Goal: Task Accomplishment & Management: Use online tool/utility

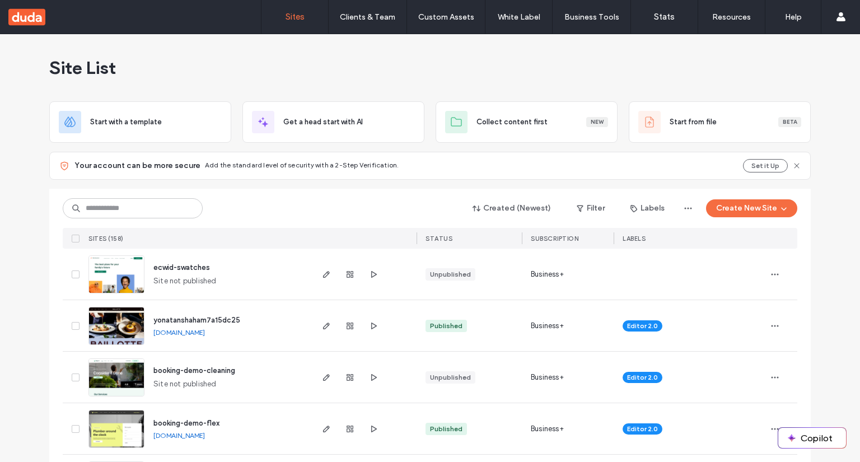
click at [322, 275] on icon "button" at bounding box center [326, 274] width 9 height 9
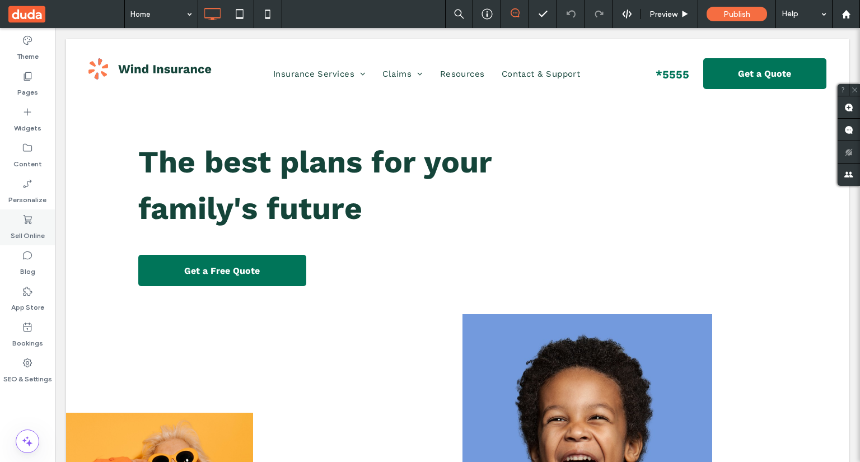
click at [31, 228] on label "Sell Online" at bounding box center [28, 233] width 34 height 16
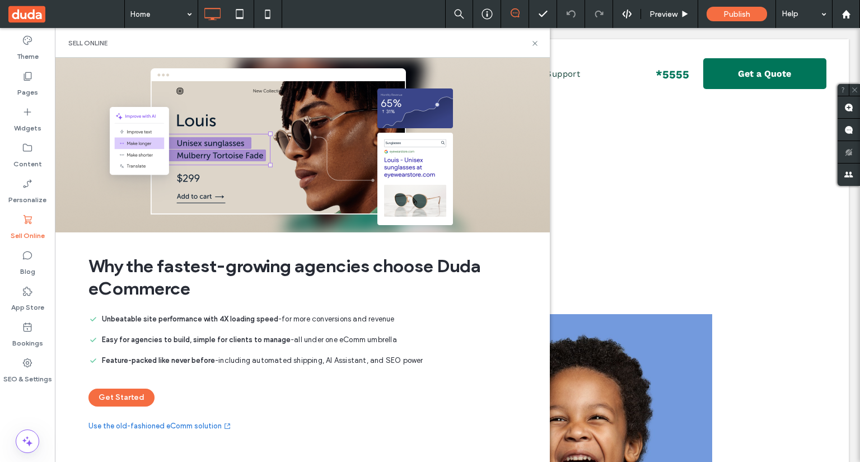
click at [209, 426] on link "Use the old-fashioned eComm solution" at bounding box center [159, 425] width 143 height 11
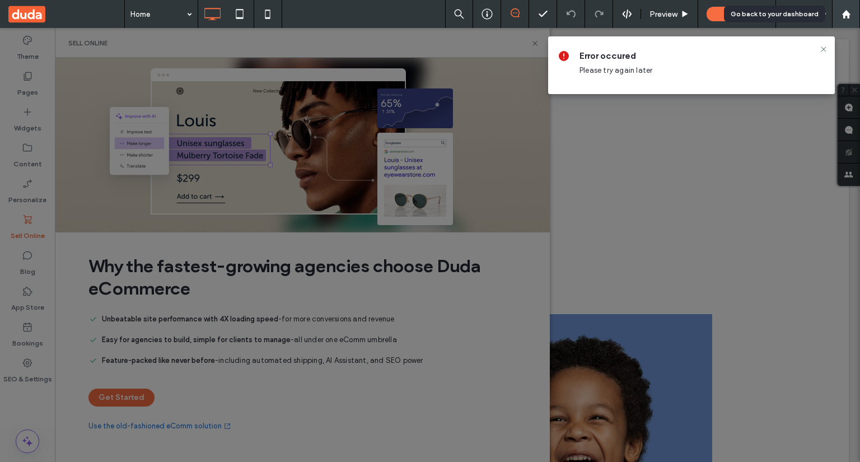
click at [847, 11] on icon at bounding box center [846, 15] width 10 height 10
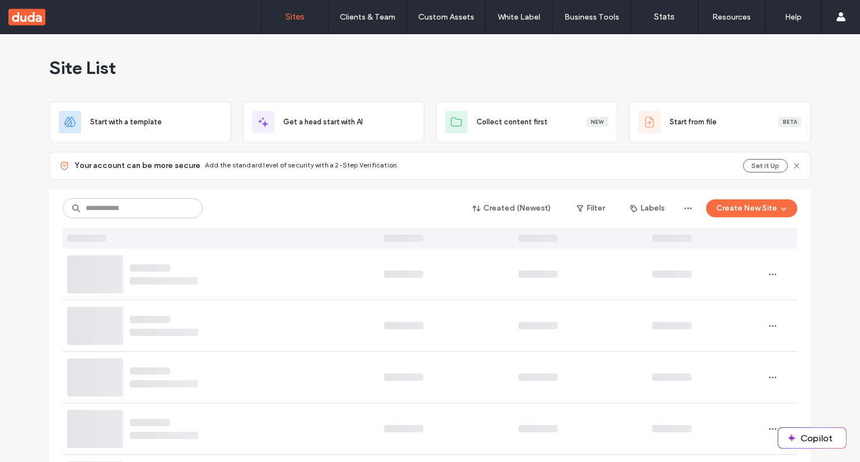
click at [719, 203] on button "Create New Site" at bounding box center [751, 208] width 91 height 18
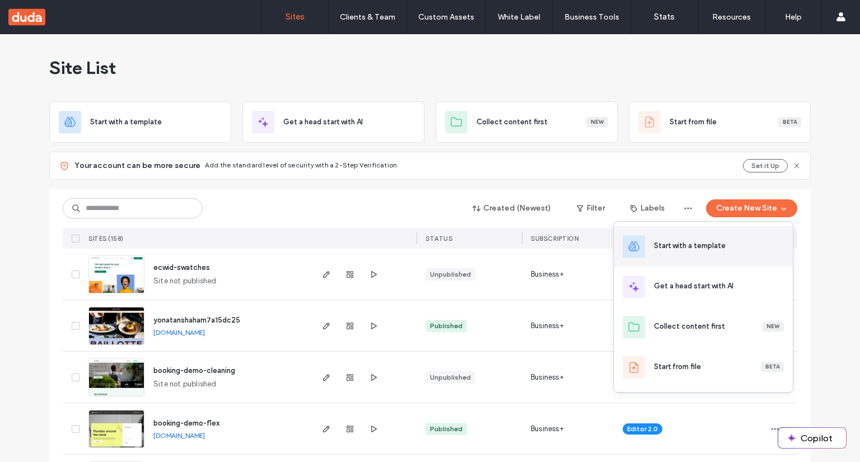
click at [702, 242] on div "Start with a template" at bounding box center [690, 245] width 72 height 11
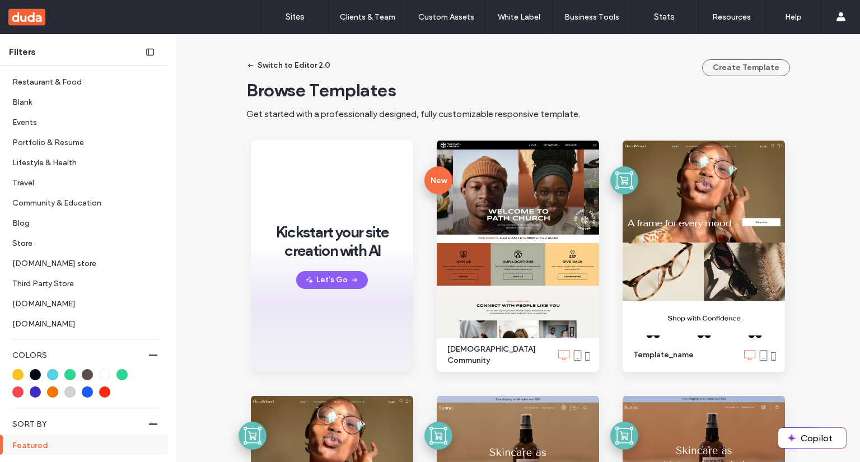
scroll to position [411, 0]
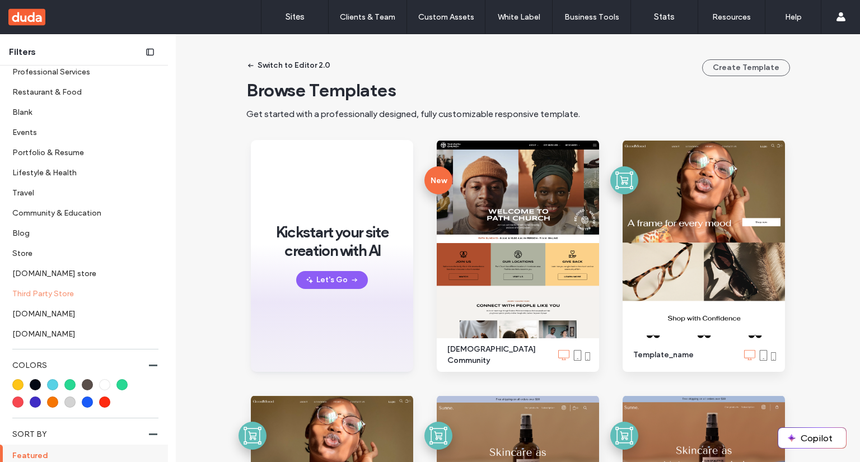
click at [83, 288] on label "Third Party Store" at bounding box center [81, 293] width 138 height 20
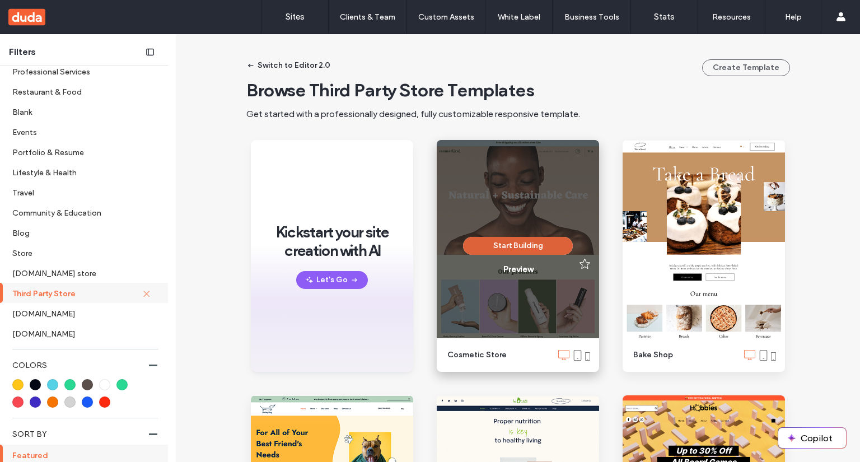
click at [545, 244] on button "Start Building" at bounding box center [518, 246] width 110 height 18
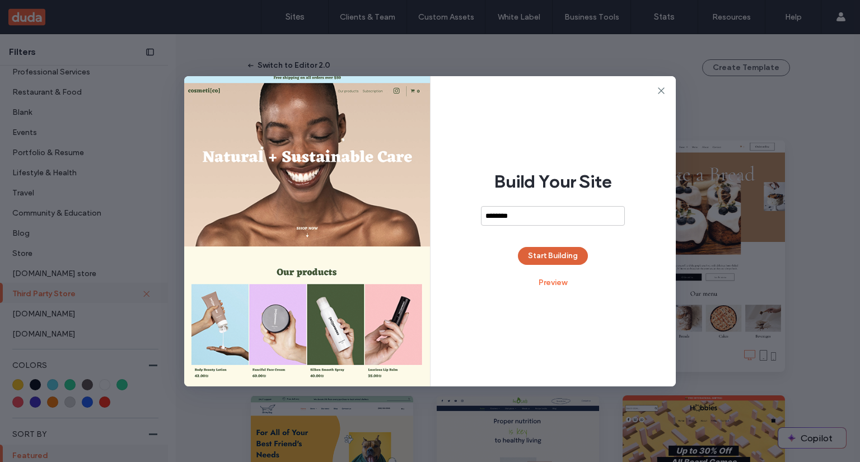
type input "********"
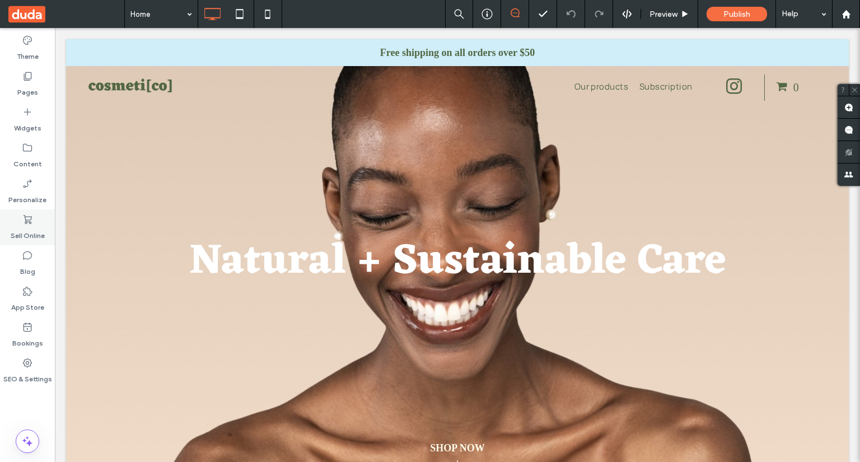
click at [32, 219] on icon at bounding box center [27, 219] width 11 height 11
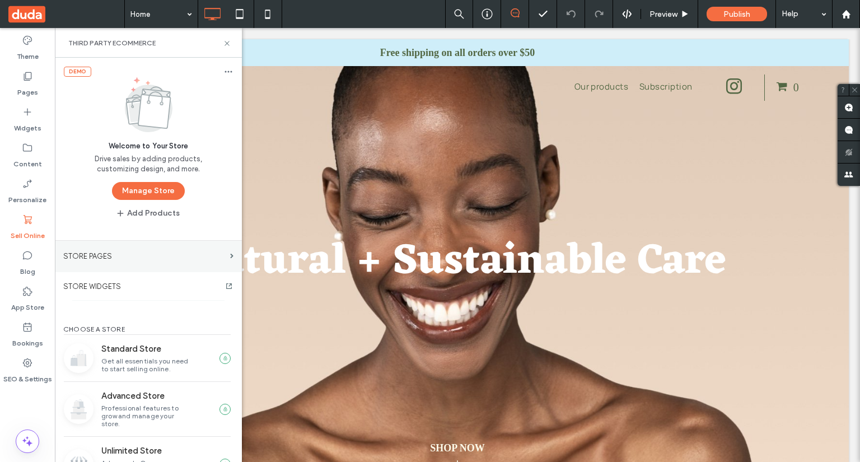
click at [160, 246] on section "STORE PAGES" at bounding box center [148, 256] width 187 height 31
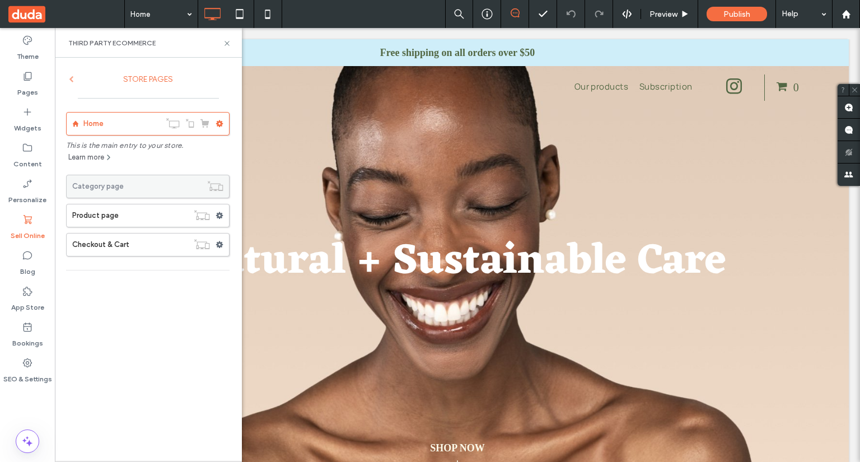
click at [69, 78] on span at bounding box center [71, 79] width 5 height 7
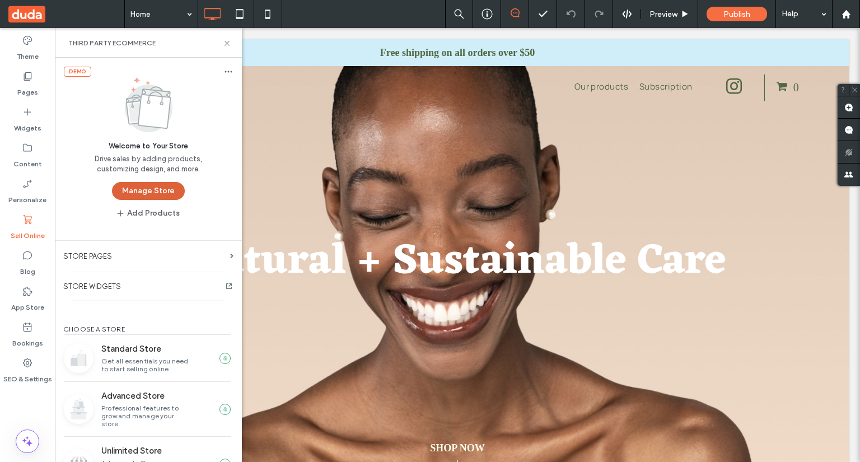
click at [133, 193] on button "Manage Store" at bounding box center [148, 191] width 73 height 18
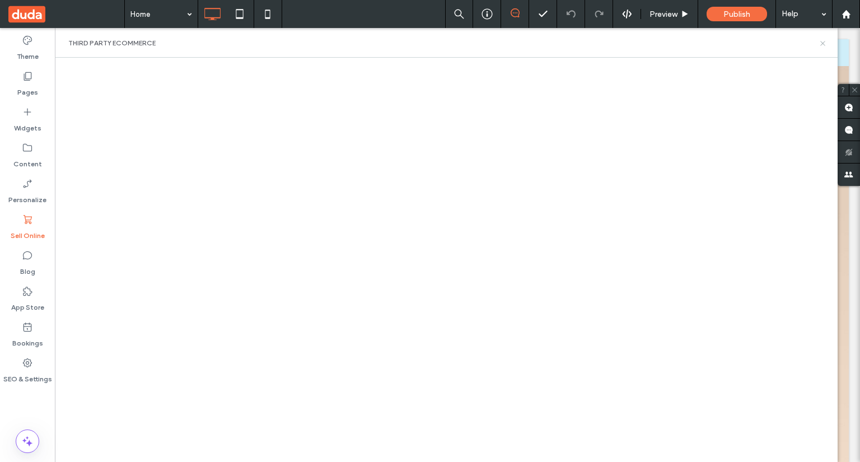
click at [821, 41] on icon at bounding box center [822, 43] width 8 height 8
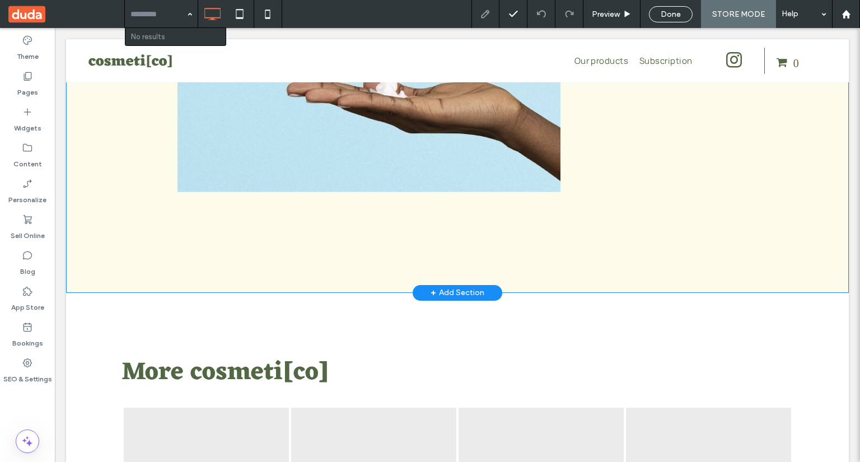
scroll to position [517, 0]
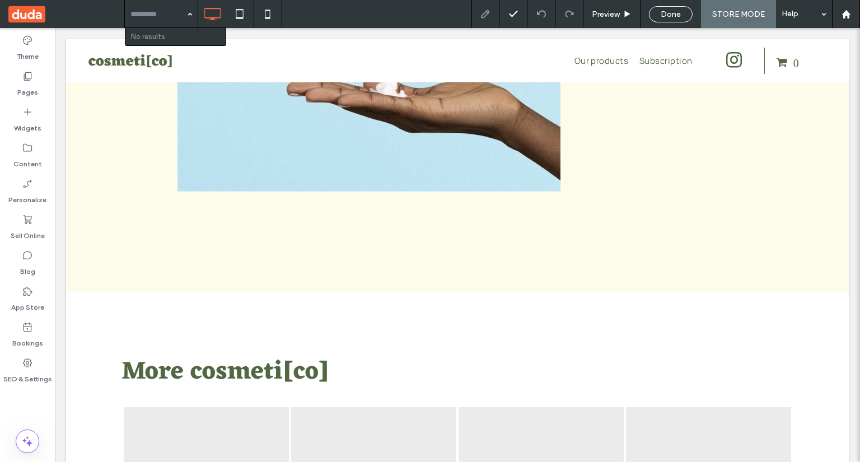
click at [674, 16] on span "Done" at bounding box center [670, 15] width 20 height 10
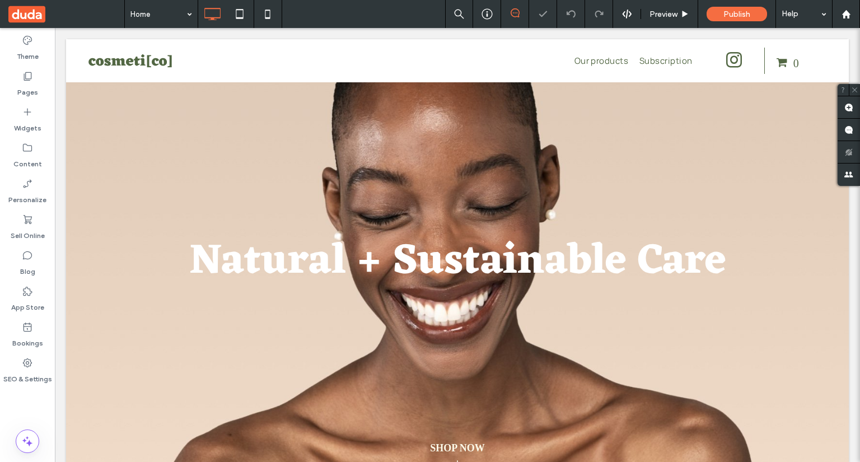
scroll to position [602, 0]
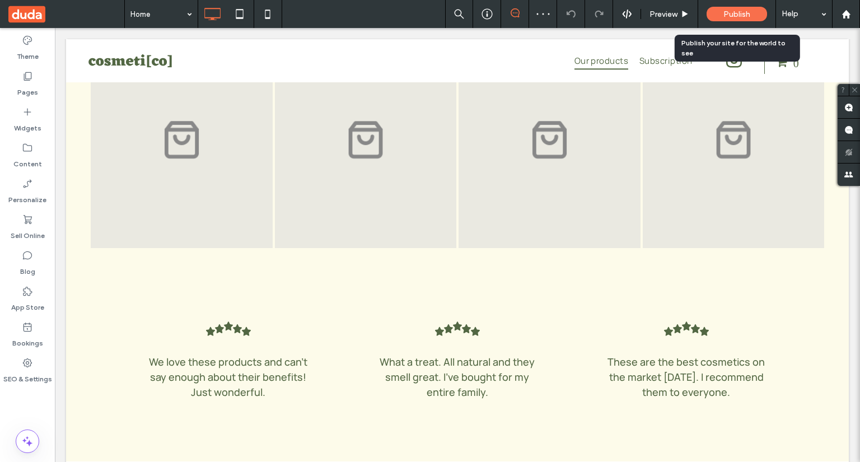
click at [729, 11] on span "Publish" at bounding box center [736, 15] width 27 height 10
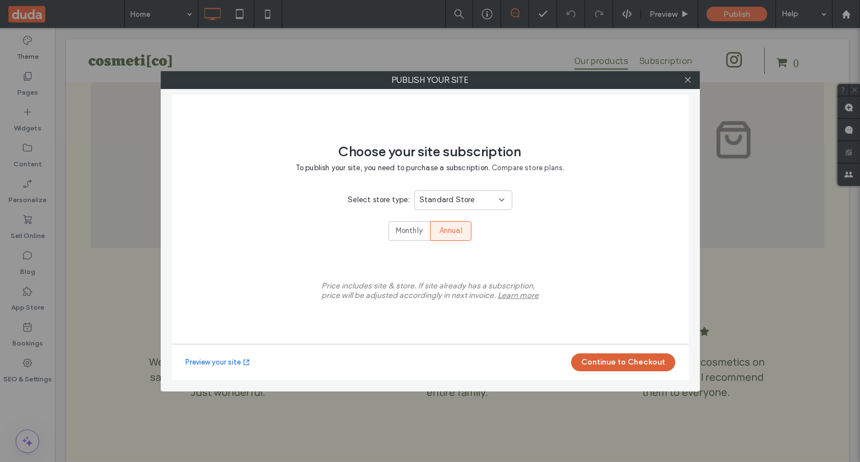
click at [649, 367] on button "Continue to Checkout" at bounding box center [623, 362] width 104 height 18
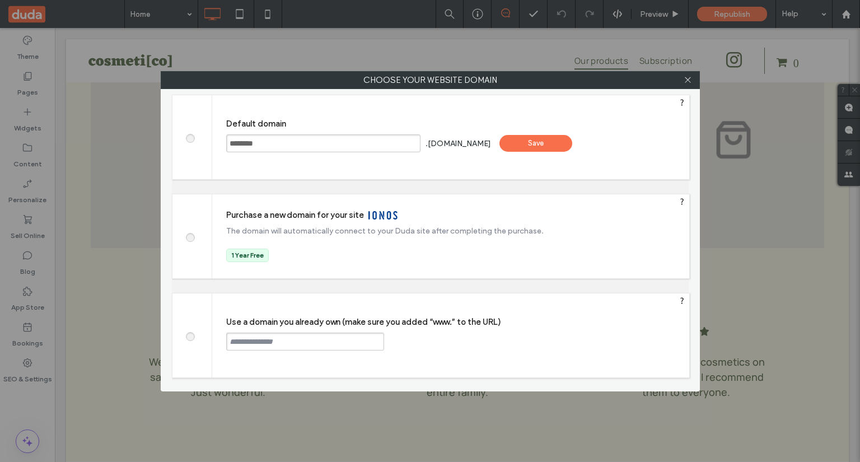
click at [546, 145] on div "Save" at bounding box center [535, 143] width 73 height 17
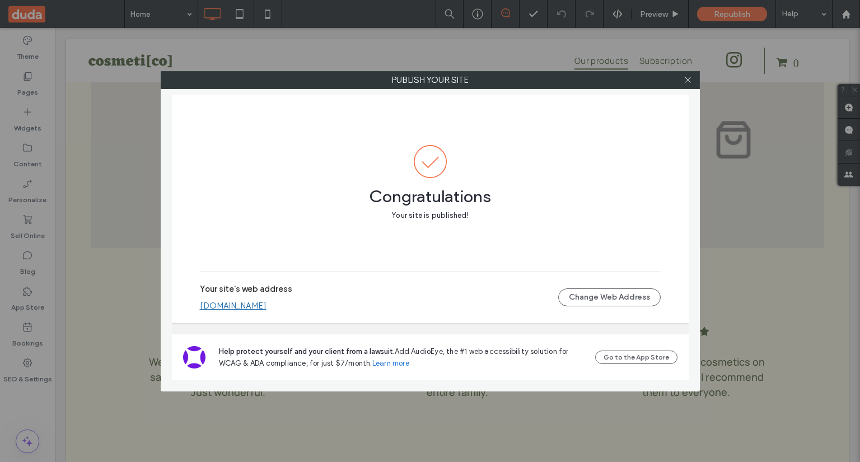
click at [266, 303] on link "[DOMAIN_NAME]" at bounding box center [233, 306] width 67 height 10
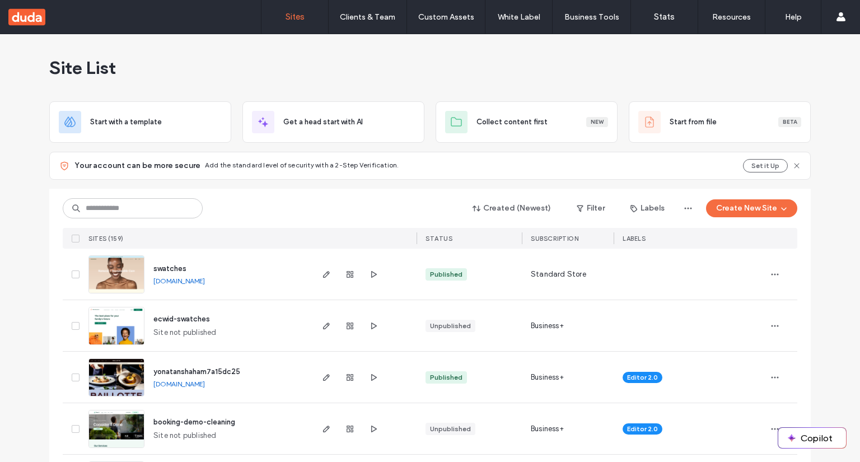
click at [164, 284] on link "[DOMAIN_NAME]" at bounding box center [178, 280] width 51 height 8
